Goal: Information Seeking & Learning: Find specific fact

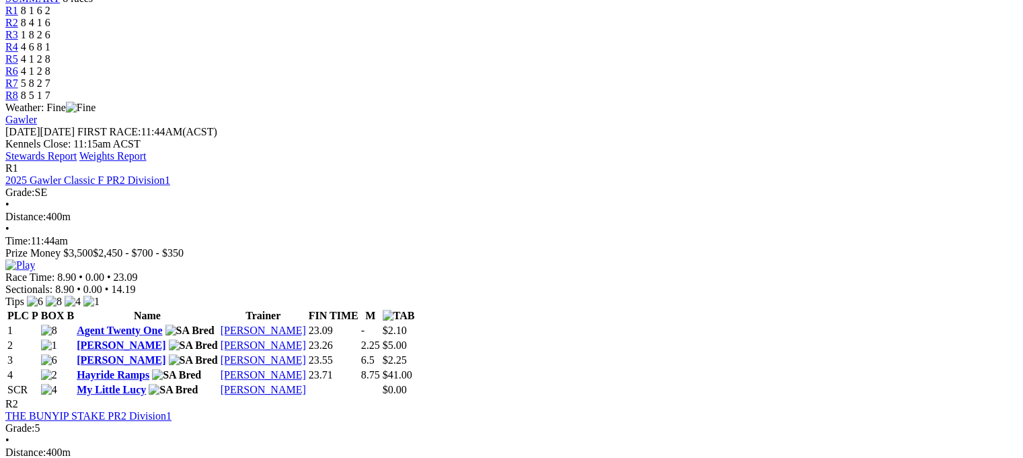
scroll to position [475, 0]
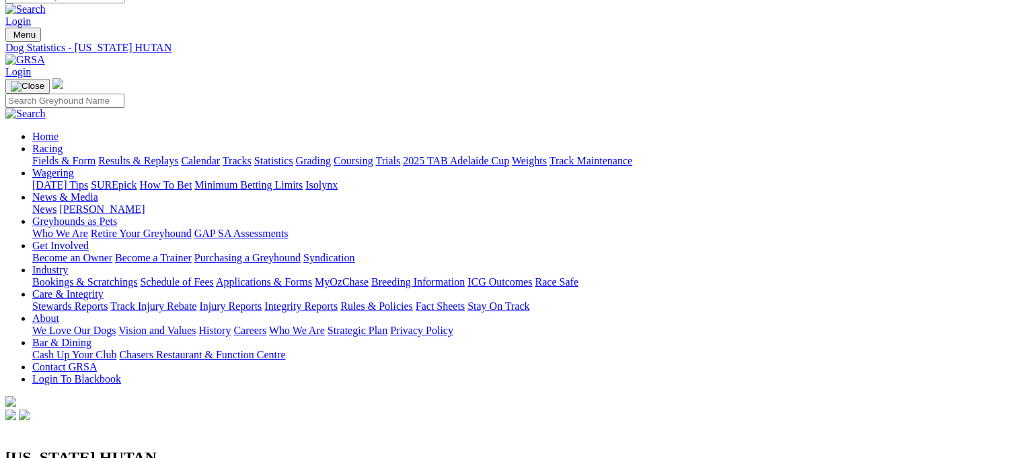
scroll to position [12, 0]
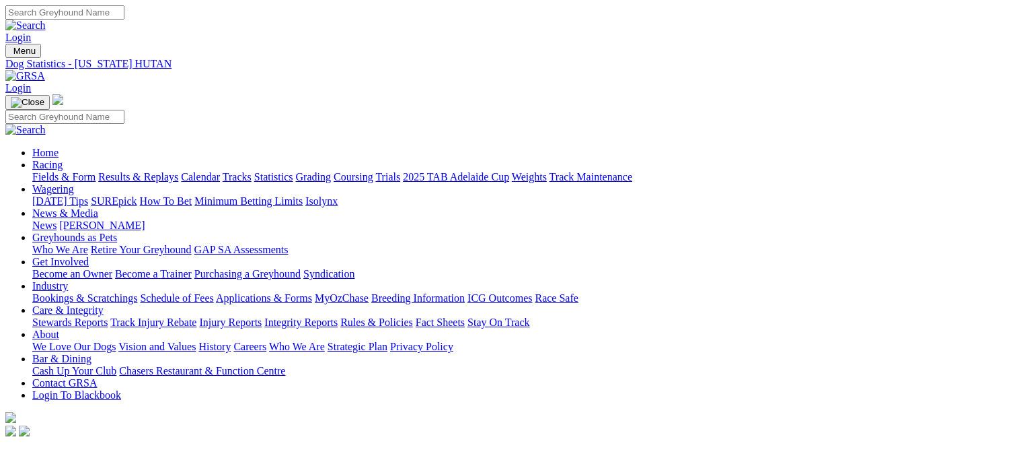
scroll to position [12, 0]
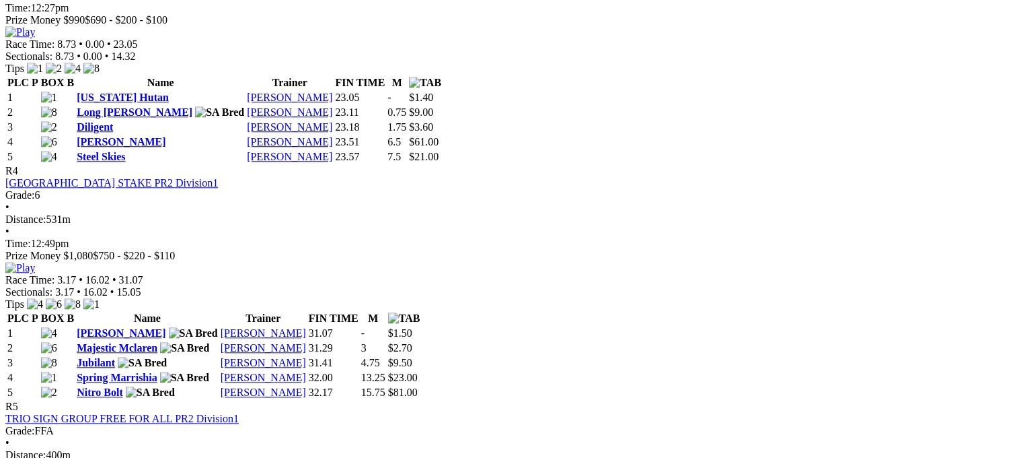
scroll to position [1182, 0]
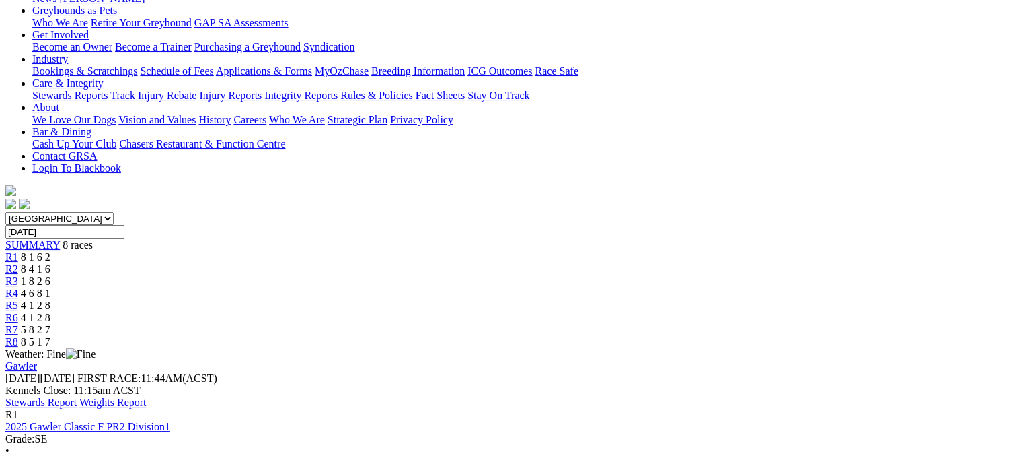
scroll to position [228, 0]
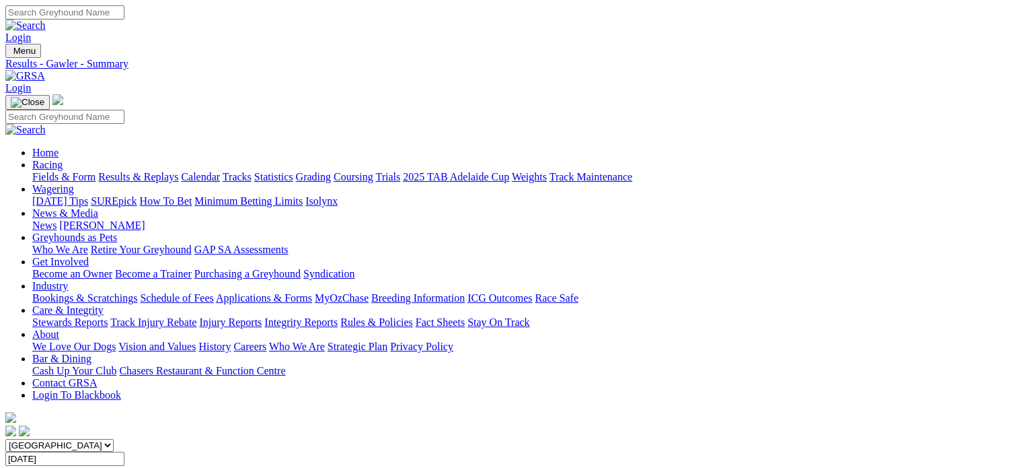
click at [338, 316] on link "Integrity Reports" at bounding box center [300, 321] width 73 height 11
click at [118, 451] on link "Integrity Reports" at bounding box center [81, 456] width 73 height 11
